Goal: Information Seeking & Learning: Find specific fact

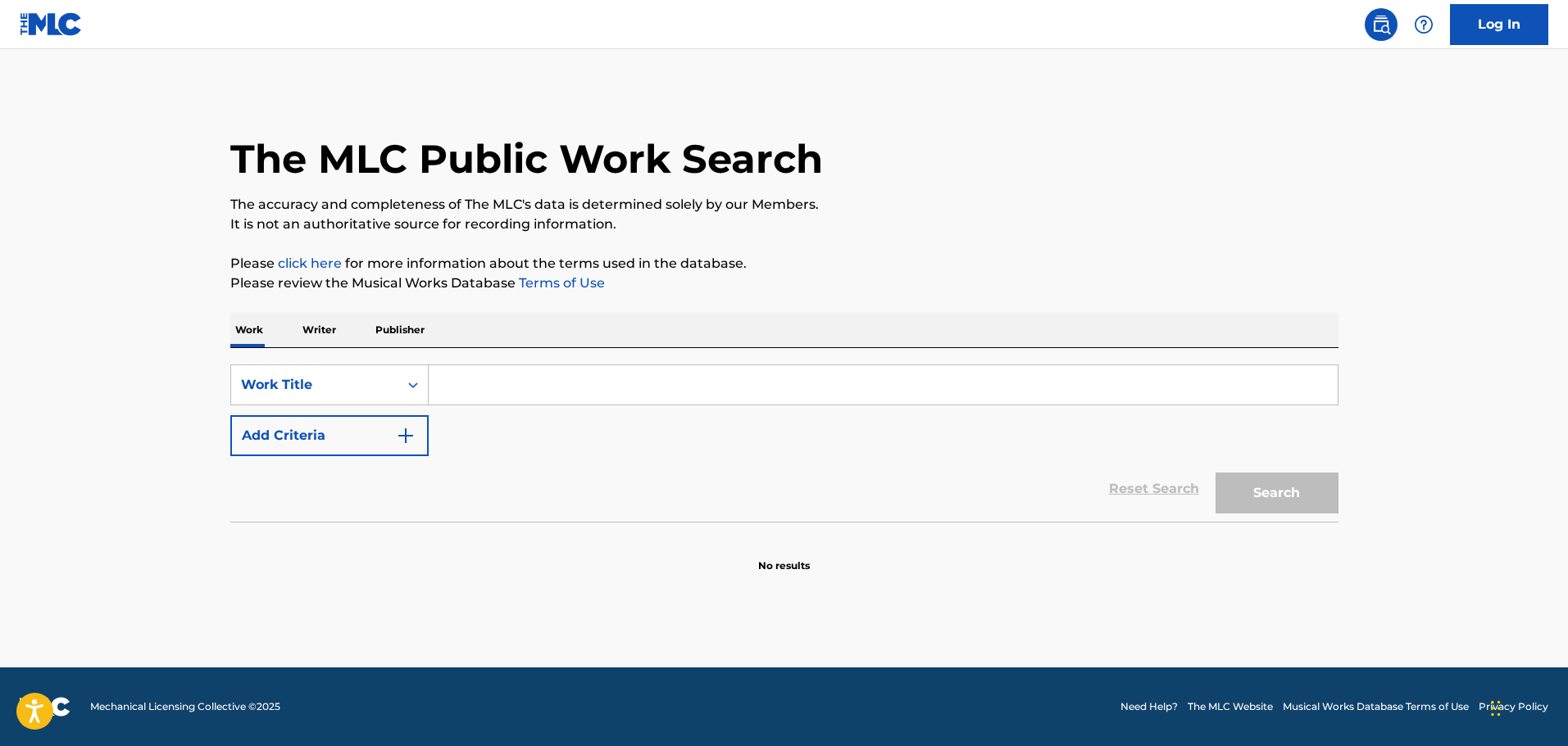
click at [514, 395] on input "Search Form" at bounding box center [882, 385] width 908 height 40
paste input "EA (FEAT. 21 SAVAGE)"
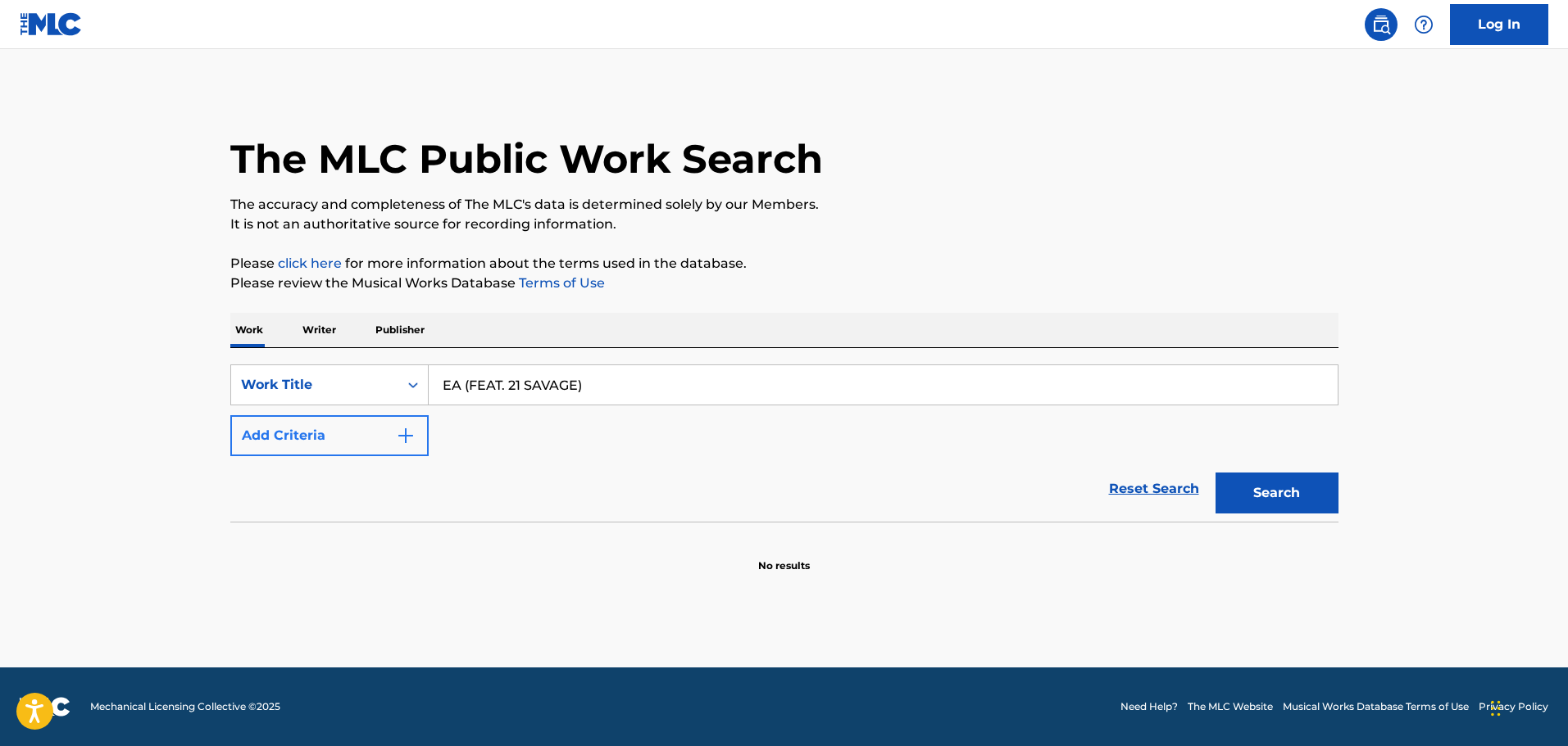
type input "EA (FEAT. 21 SAVAGE)"
click at [385, 437] on button "Add Criteria" at bounding box center [330, 436] width 199 height 40
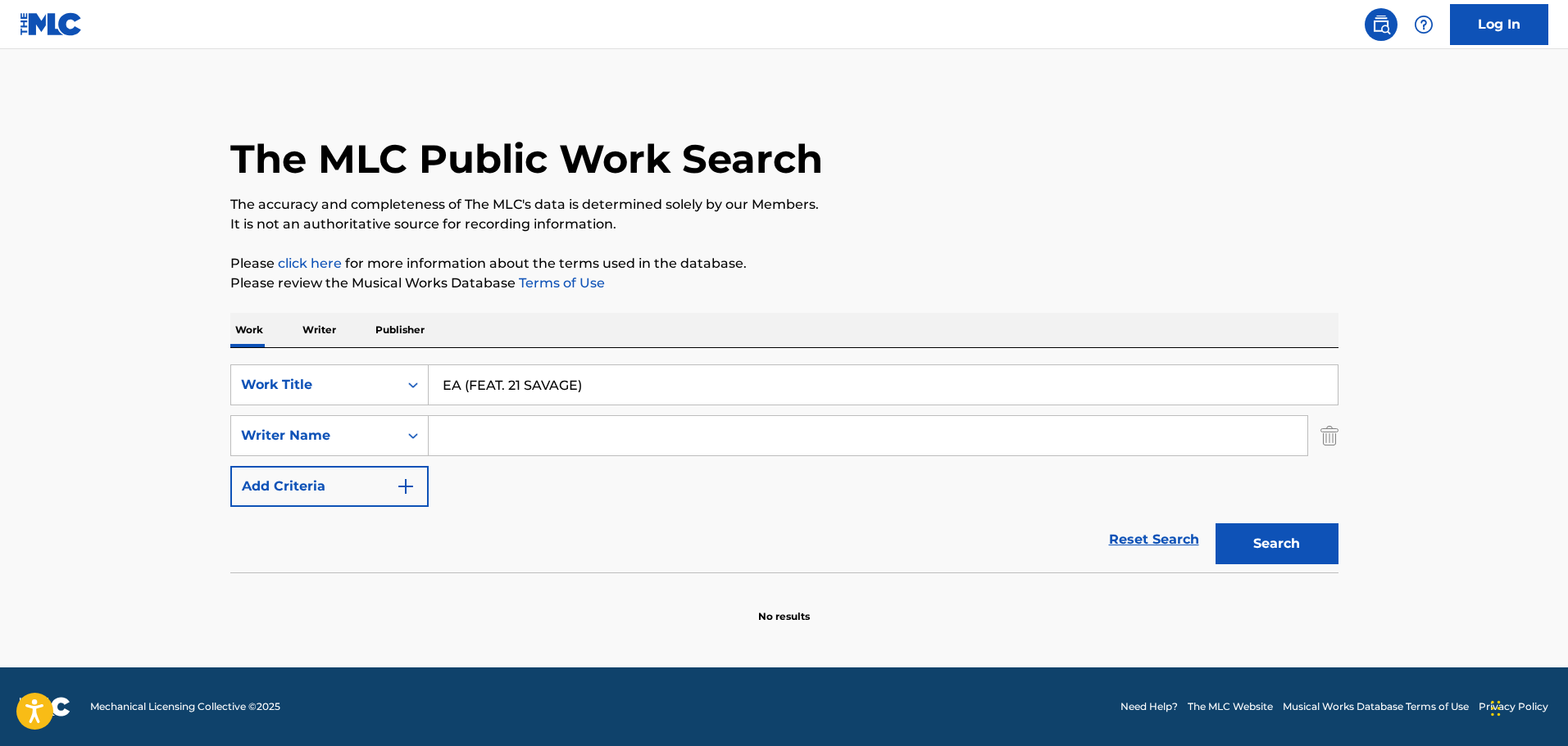
click at [509, 431] on input "Search Form" at bounding box center [867, 436] width 879 height 40
paste input "[PERSON_NAME] [PERSON_NAME],"
type input "[PERSON_NAME] [PERSON_NAME]"
click at [1313, 543] on button "Search" at bounding box center [1276, 544] width 122 height 40
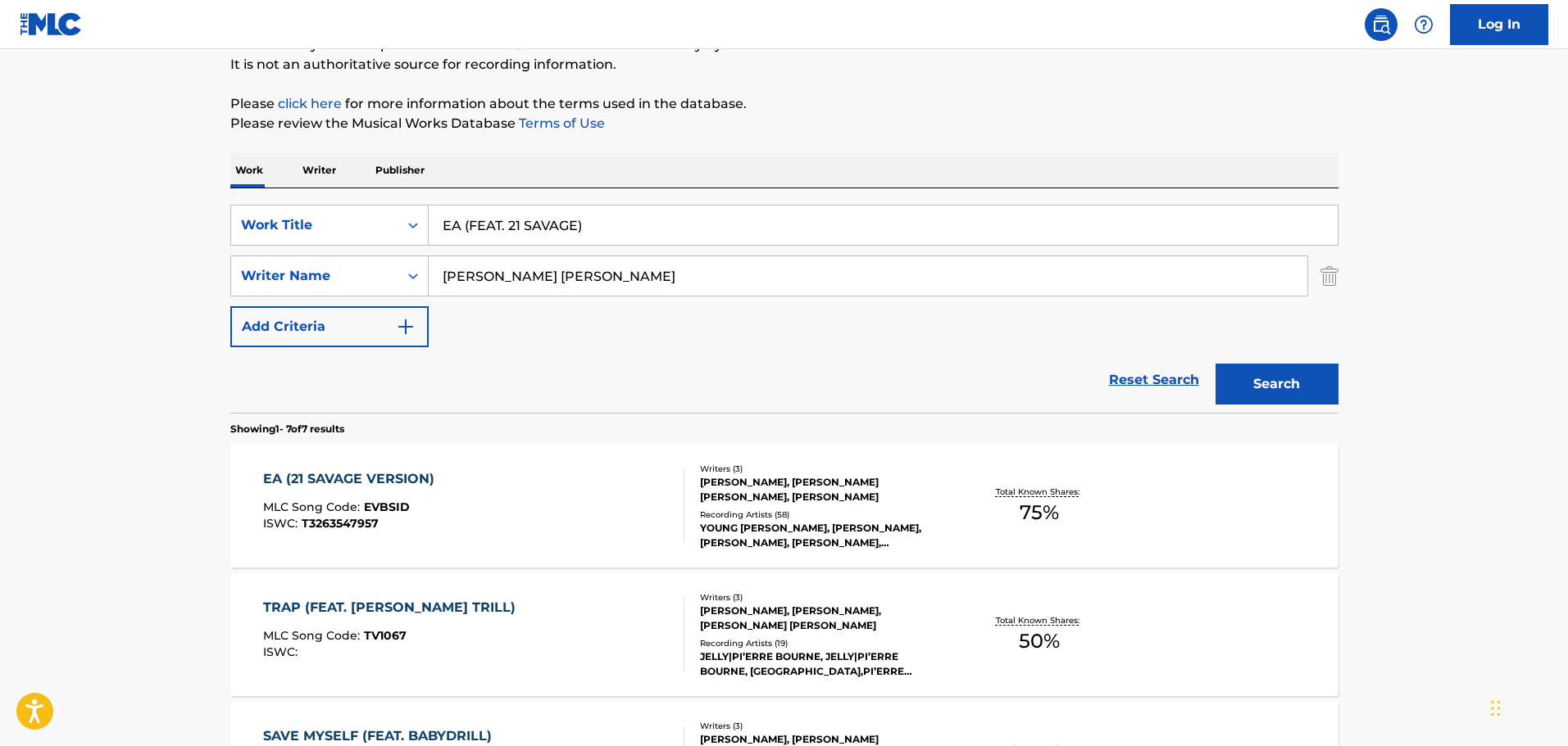
scroll to position [164, 0]
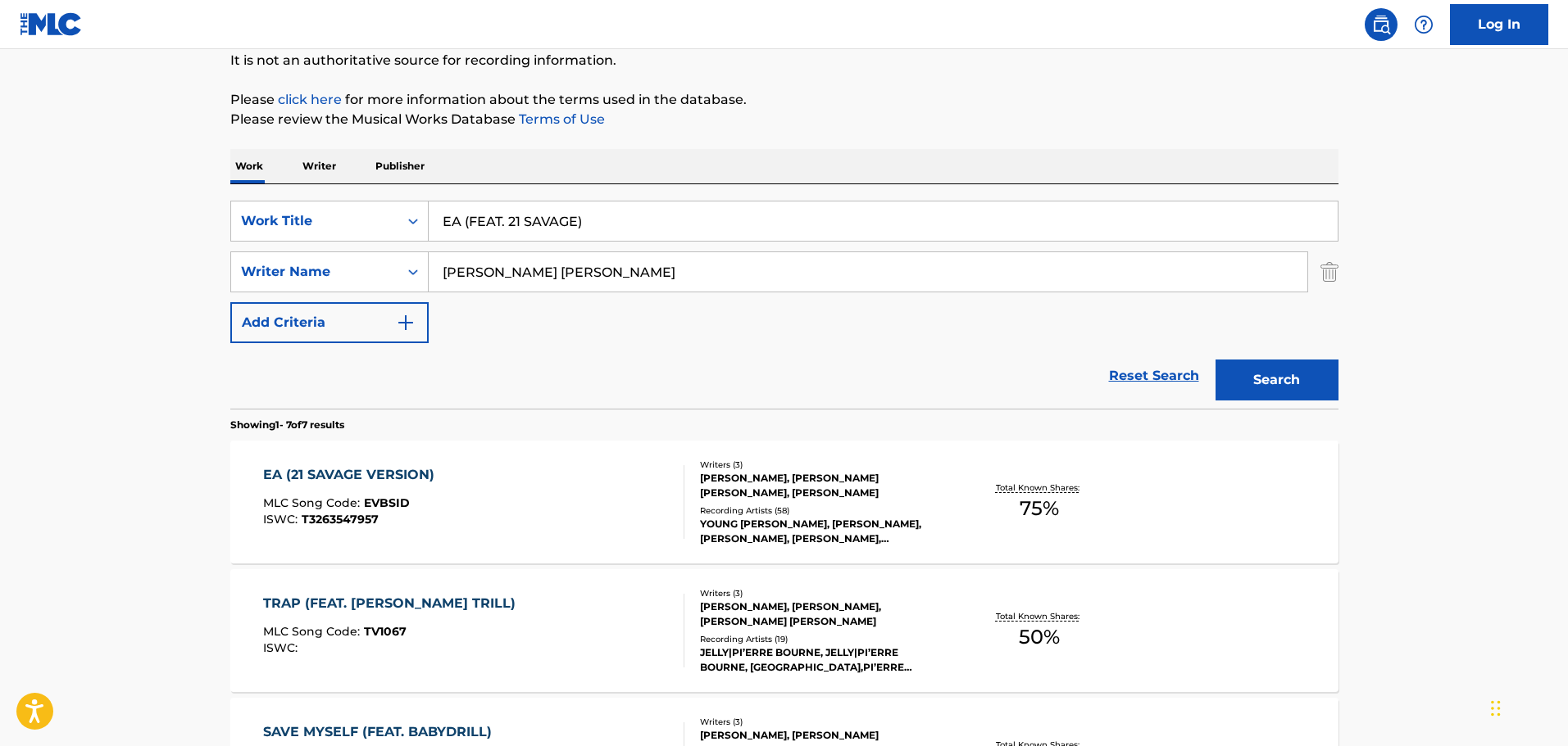
click at [395, 478] on div "EA (21 SAVAGE VERSION)" at bounding box center [353, 475] width 179 height 19
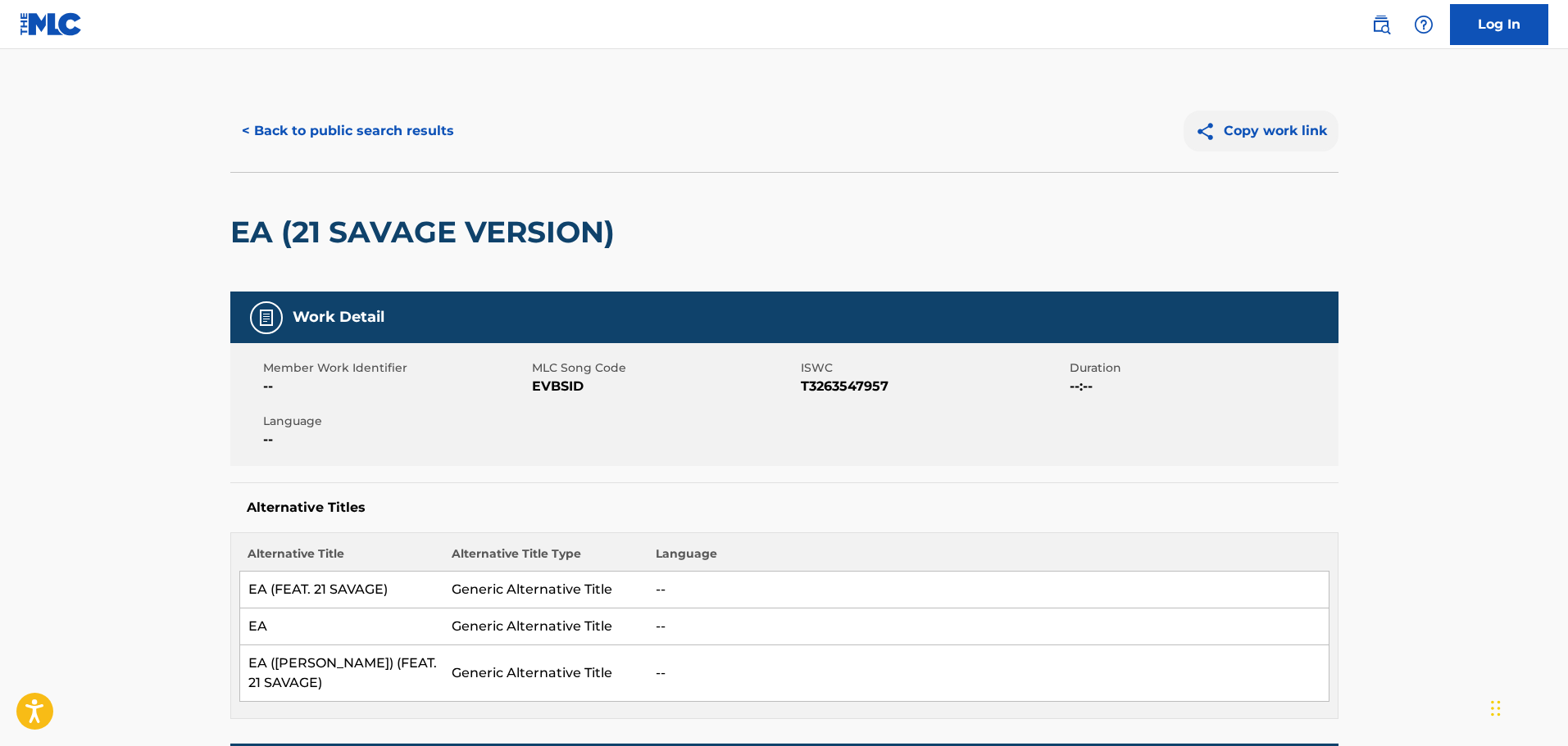
click at [1243, 135] on button "Copy work link" at bounding box center [1260, 131] width 155 height 40
